Goal: Information Seeking & Learning: Learn about a topic

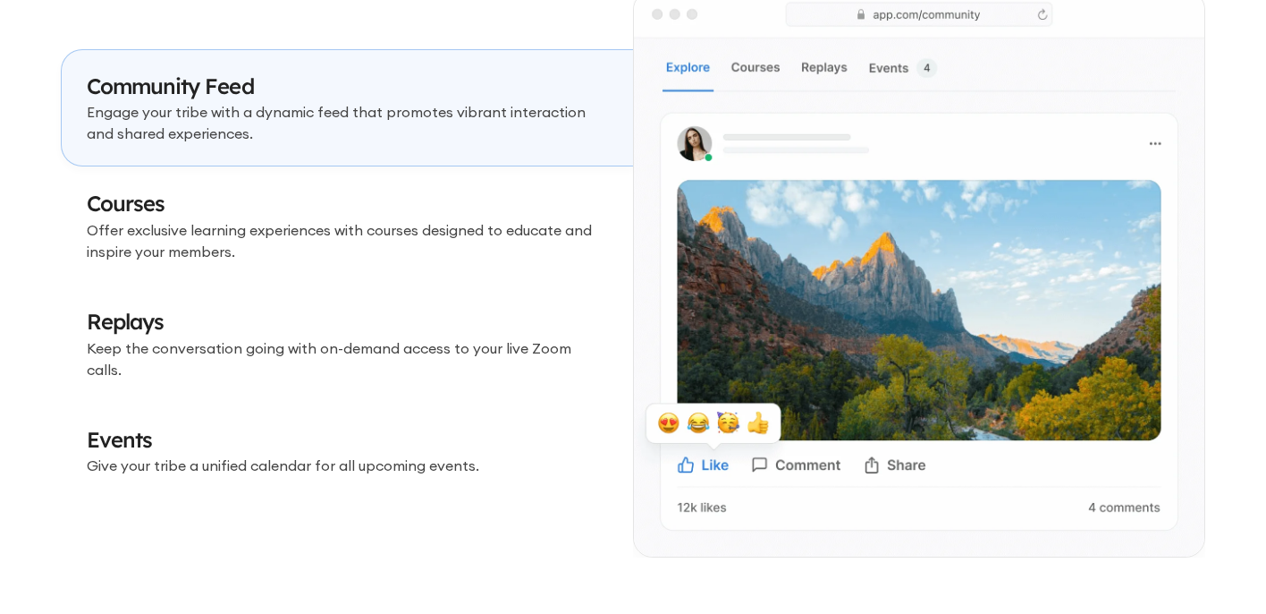
scroll to position [5378, 0]
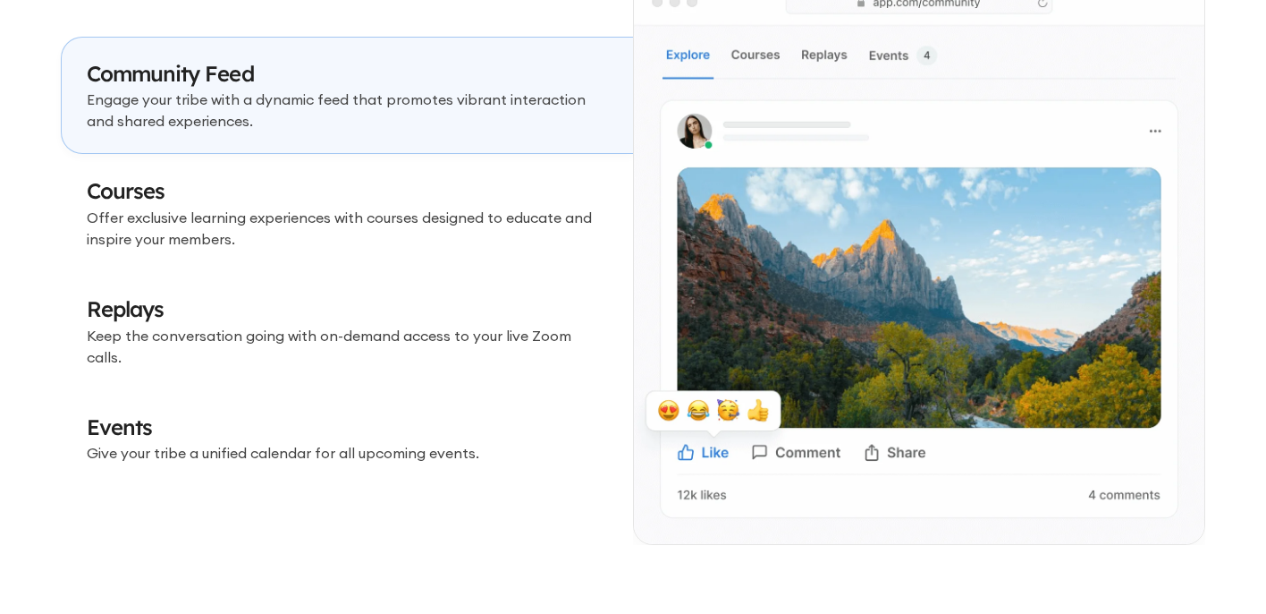
click at [419, 226] on p "Offer exclusive learning experiences with courses designed to educate and inspi…" at bounding box center [347, 228] width 521 height 43
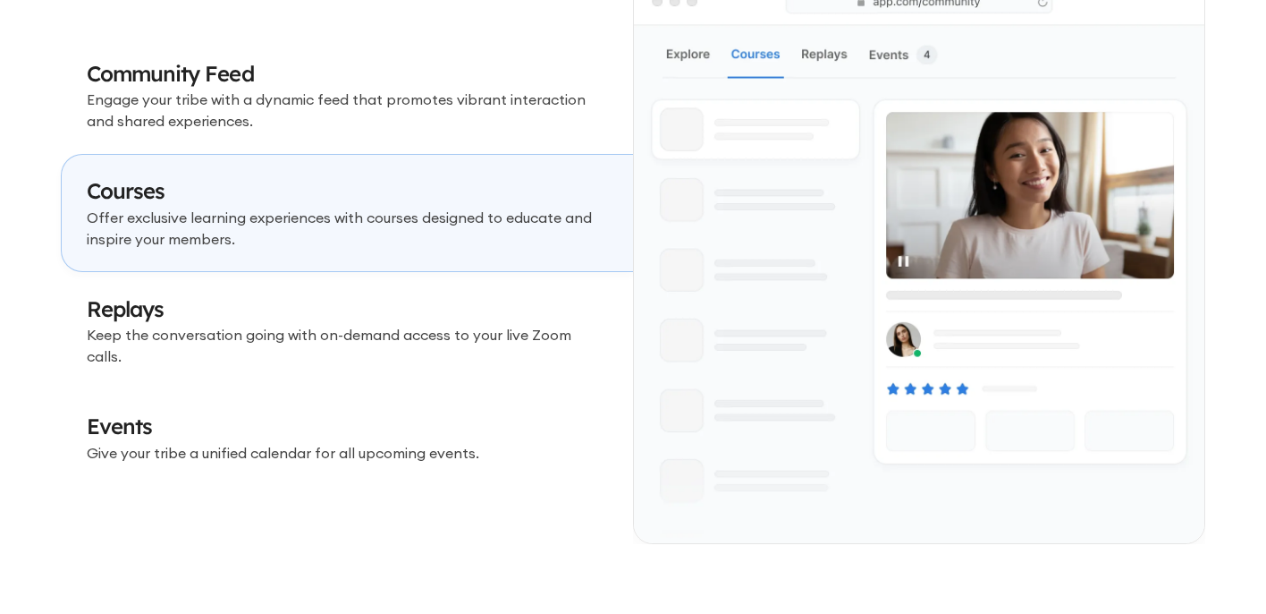
scroll to position [5377, 0]
click at [400, 326] on h3 "Replays" at bounding box center [347, 310] width 521 height 30
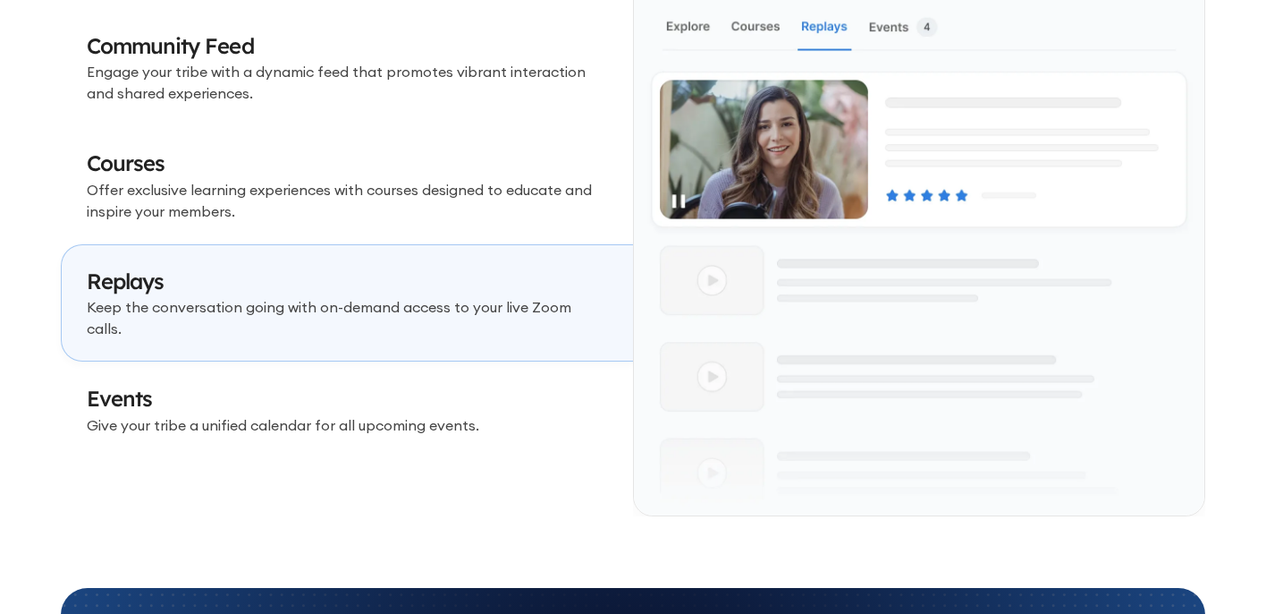
scroll to position [5408, 0]
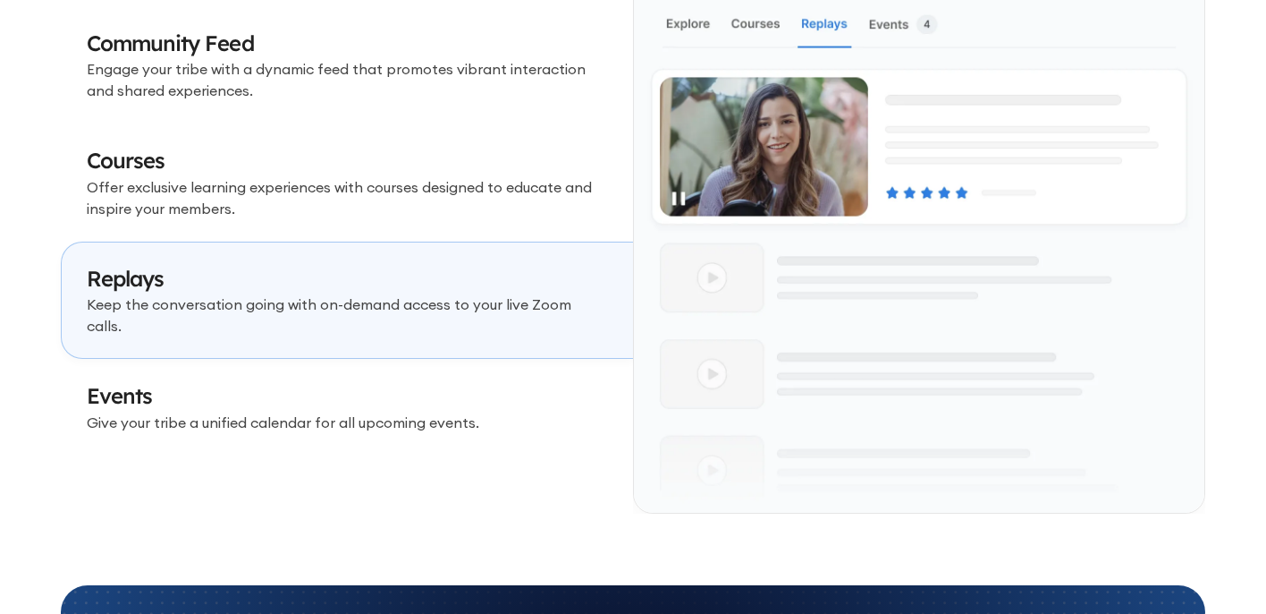
click at [388, 396] on h3 "Events" at bounding box center [347, 396] width 521 height 30
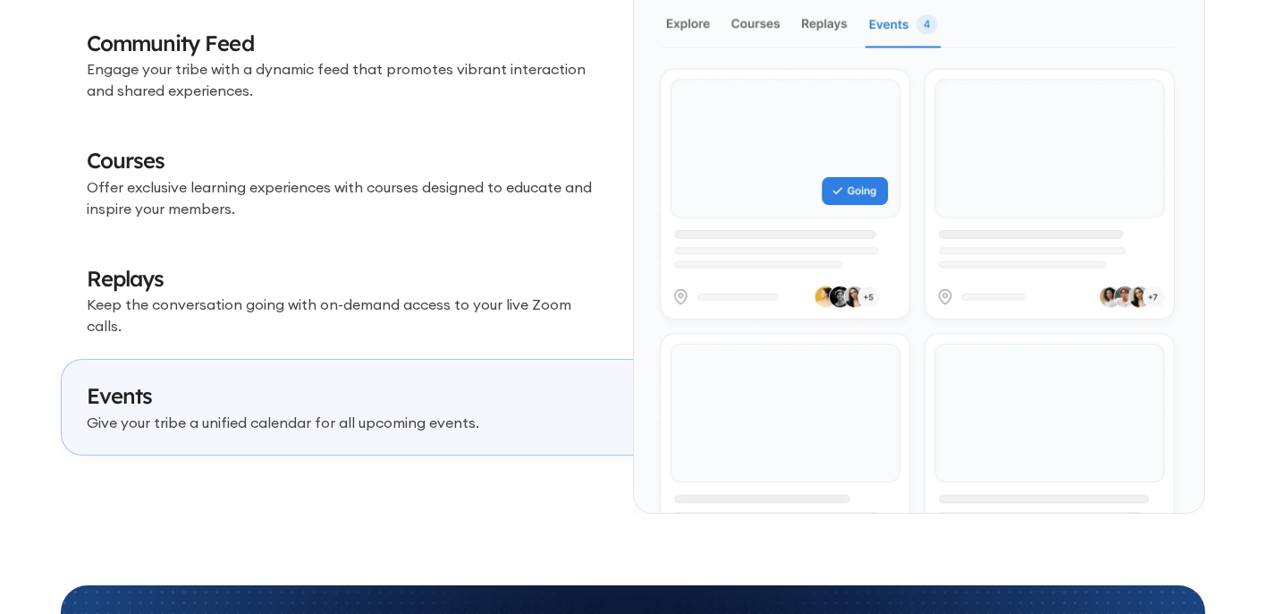
click at [407, 112] on link "Community Feed Engage your tribe with a dynamic feed that promotes vibrant inte…" at bounding box center [347, 65] width 572 height 118
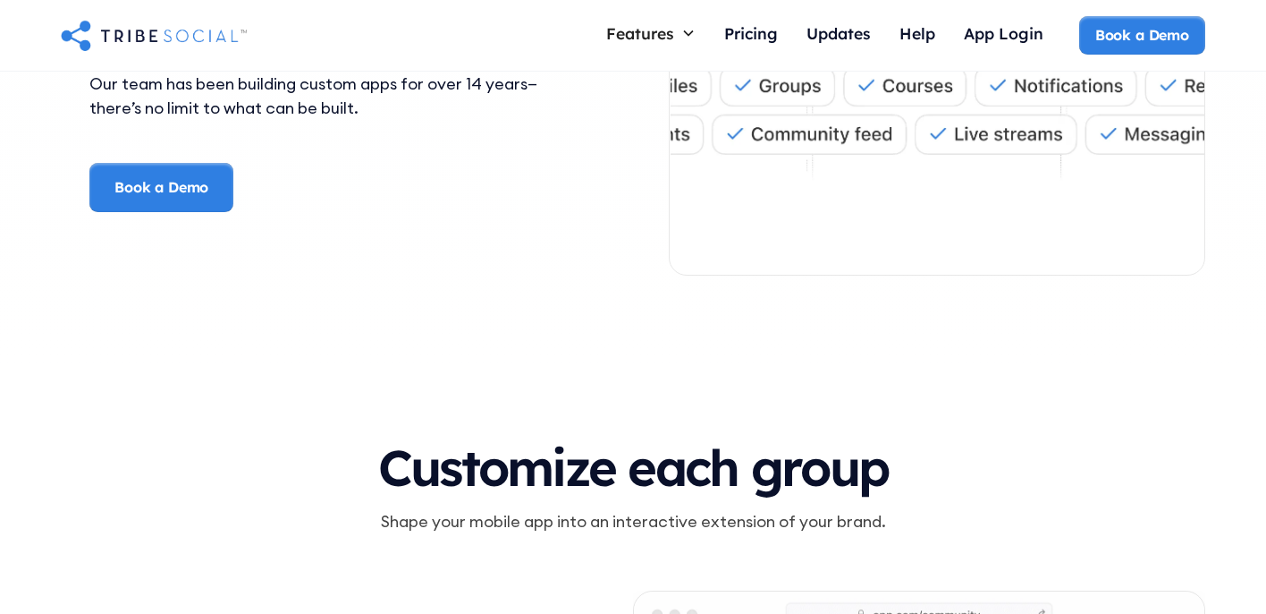
scroll to position [4610, 0]
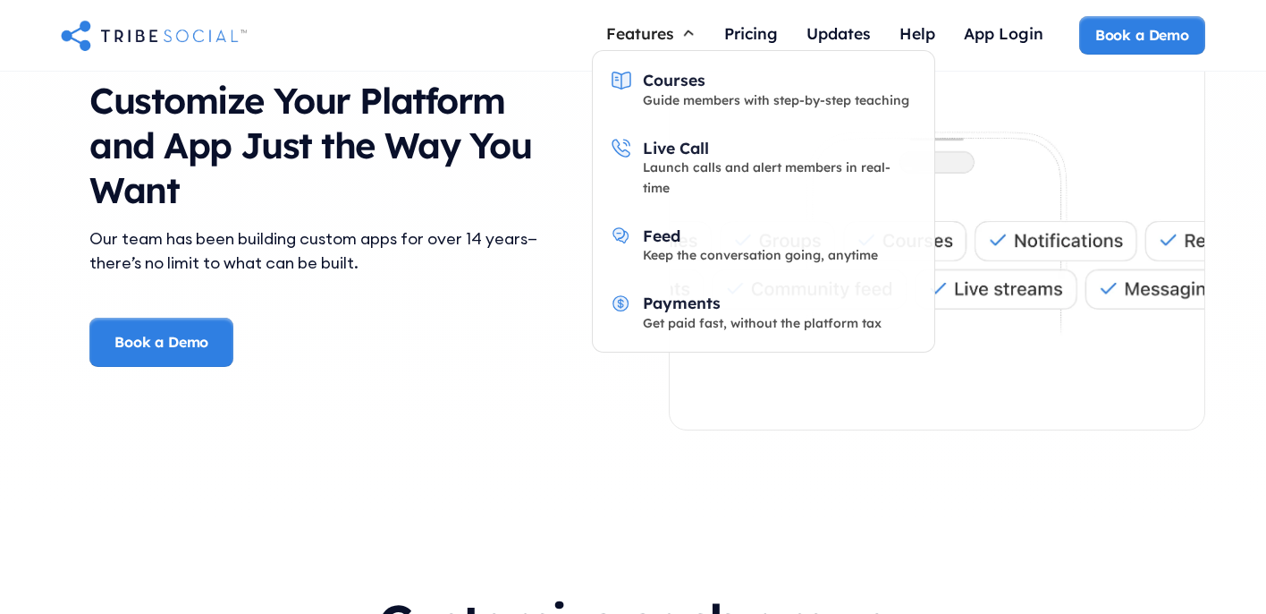
drag, startPoint x: 669, startPoint y: 37, endPoint x: 672, endPoint y: 12, distance: 25.2
click at [672, 12] on div "Features Courses Guide members with step-by-step teaching Live Call Launch call…" at bounding box center [633, 36] width 1266 height 72
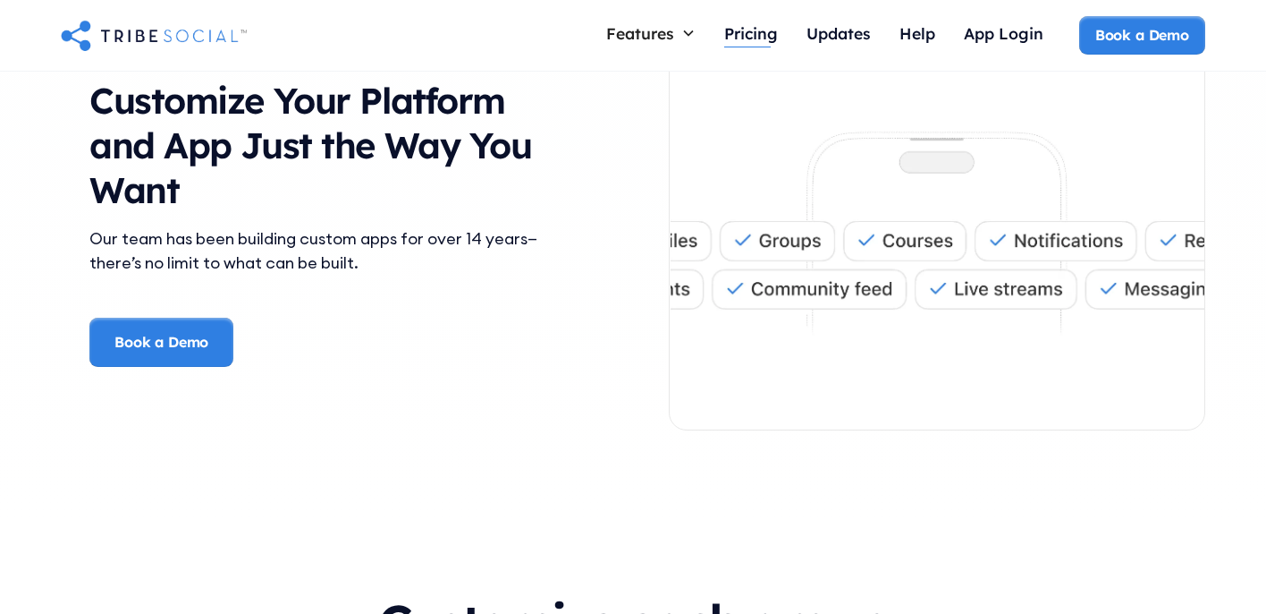
click at [758, 42] on div "Pricing" at bounding box center [751, 33] width 54 height 20
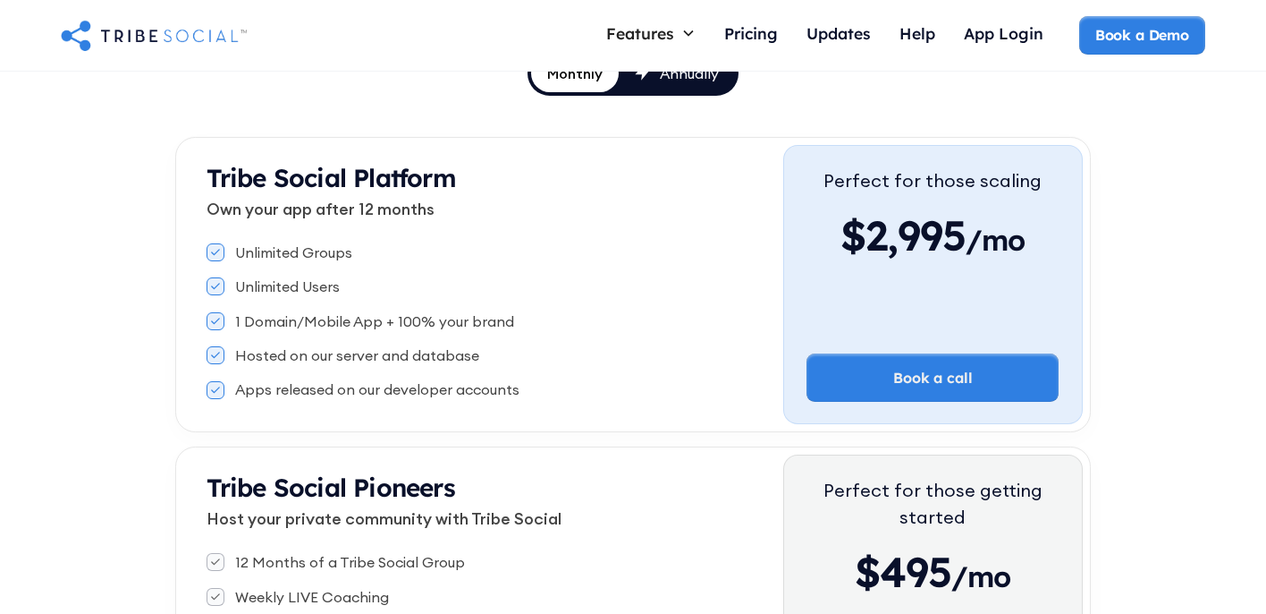
scroll to position [284, 0]
